Goal: Information Seeking & Learning: Learn about a topic

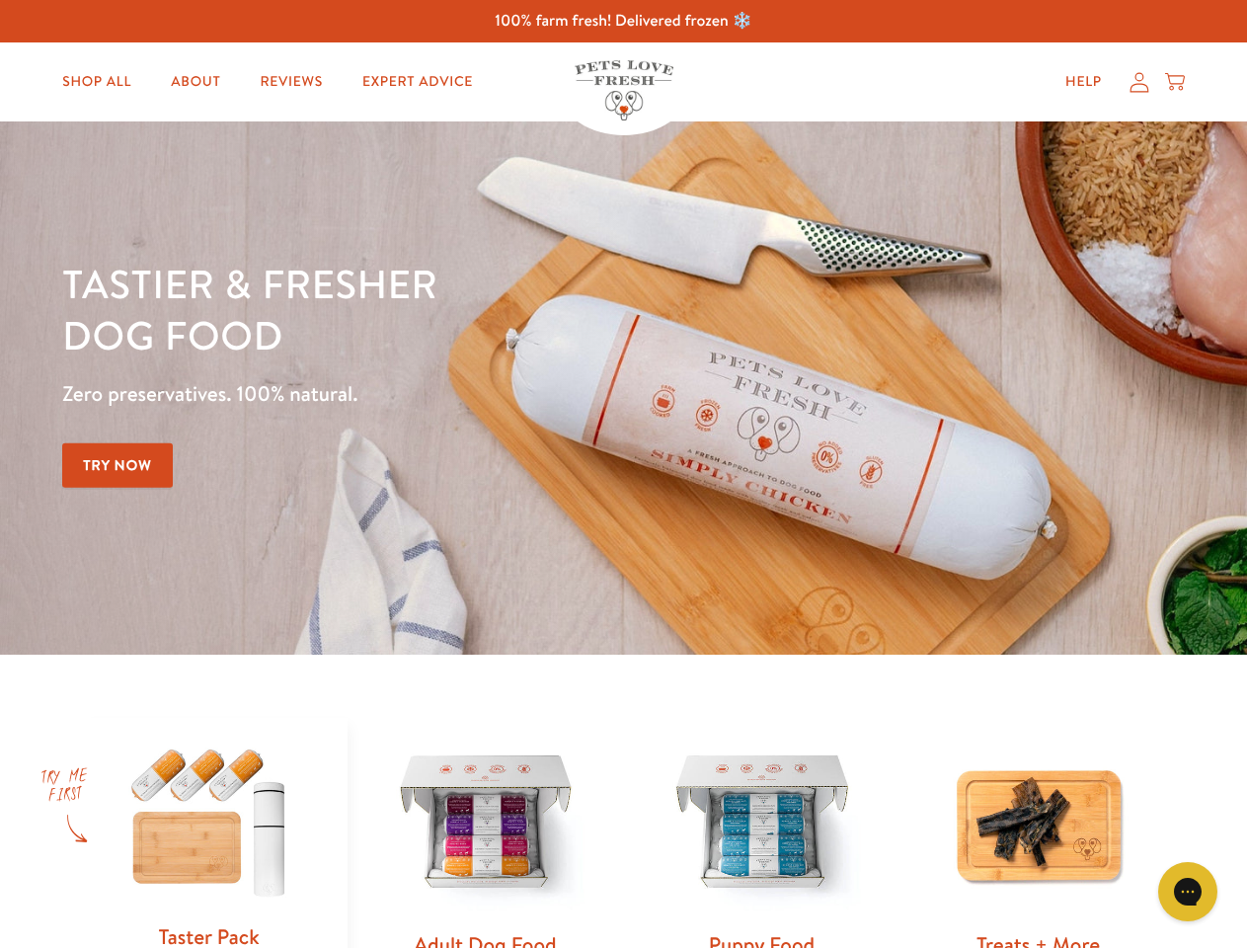
click at [623, 474] on div "Tastier & fresher dog food Zero preservatives. 100% natural. Try Now" at bounding box center [436, 388] width 748 height 261
click at [1188, 892] on icon "Gorgias live chat" at bounding box center [1187, 891] width 19 height 19
